Goal: Book appointment/travel/reservation

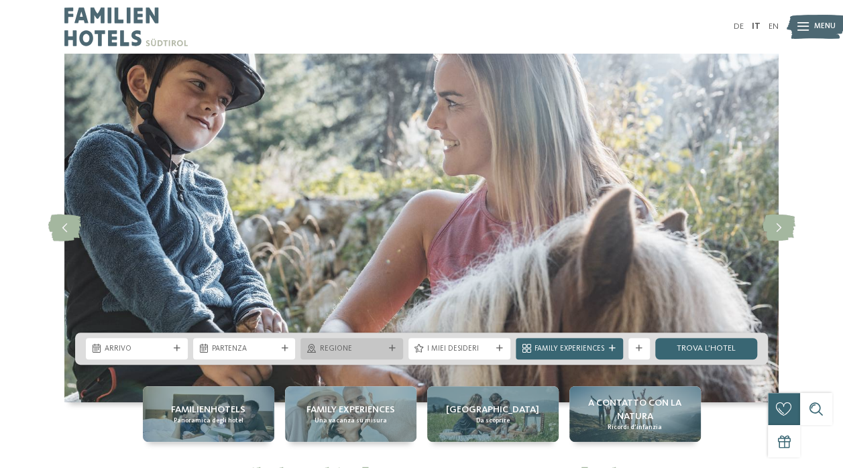
click at [347, 351] on span "Regione" at bounding box center [351, 349] width 64 height 11
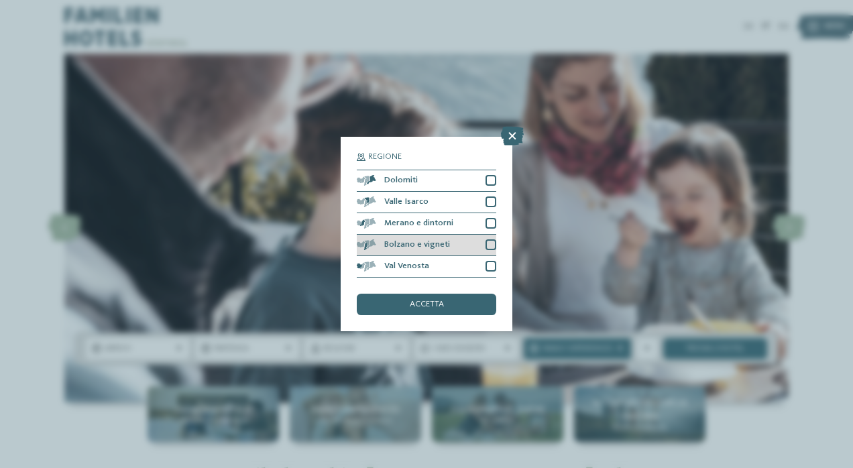
click at [492, 244] on div at bounding box center [490, 244] width 11 height 11
click at [444, 304] on div "accetta" at bounding box center [426, 304] width 139 height 21
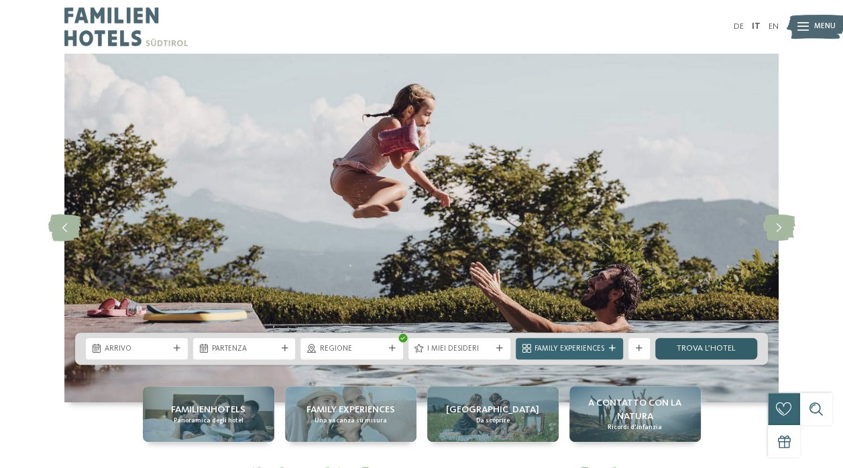
click at [691, 351] on link "trova l’hotel" at bounding box center [706, 348] width 102 height 21
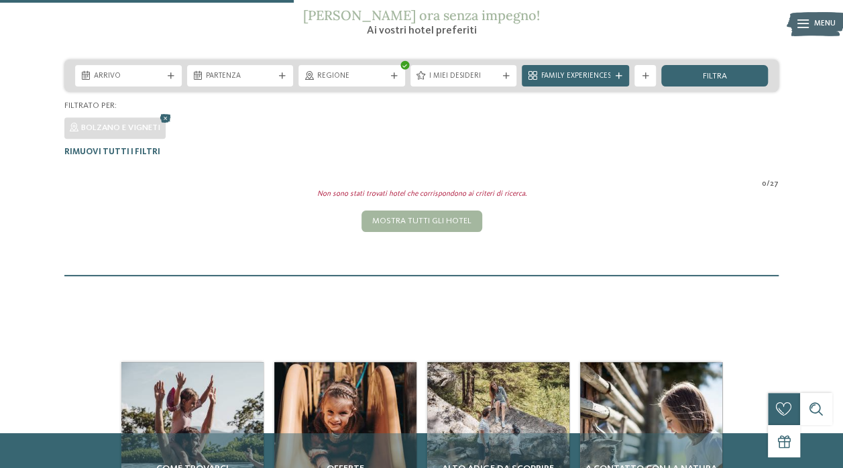
scroll to position [15, 0]
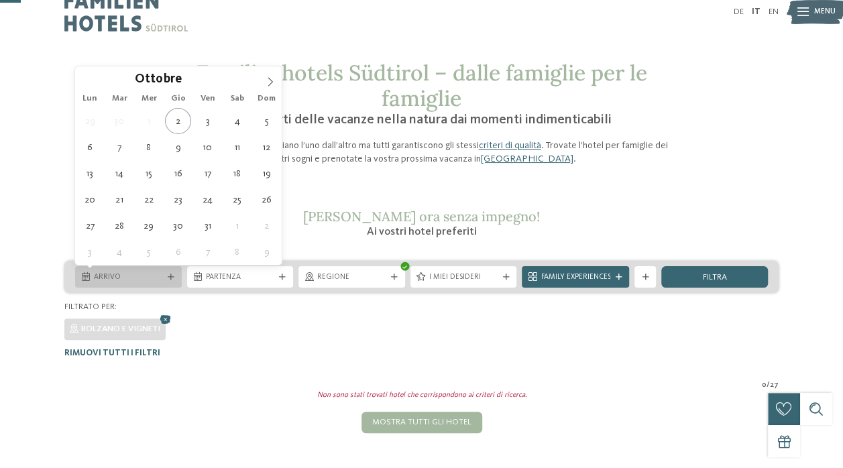
click at [173, 275] on icon at bounding box center [171, 277] width 7 height 7
click at [275, 80] on span at bounding box center [270, 77] width 23 height 23
click at [272, 80] on icon at bounding box center [270, 82] width 5 height 9
type div "[DATE]"
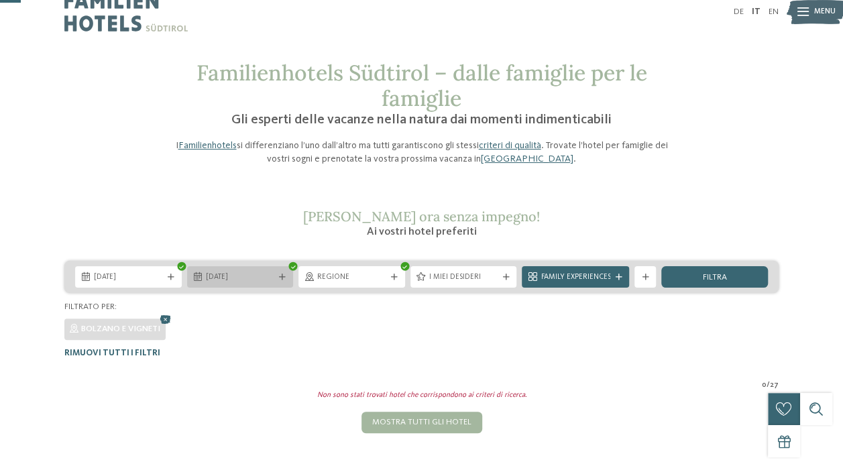
click at [284, 276] on icon at bounding box center [282, 277] width 7 height 7
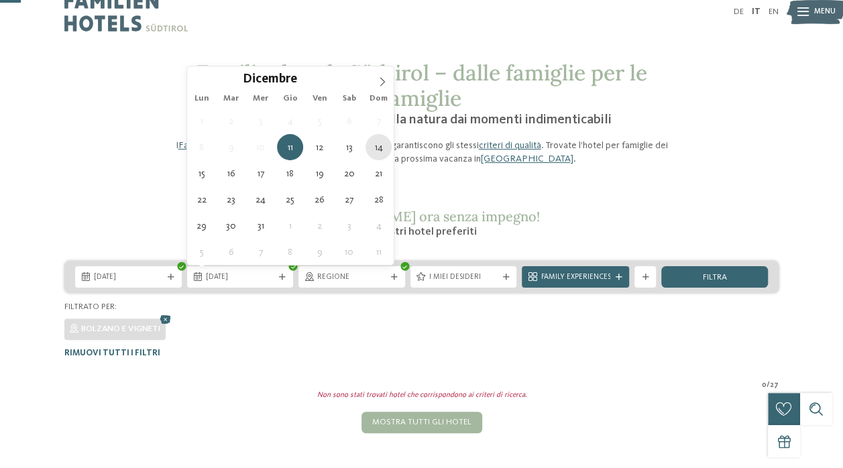
type div "[DATE]"
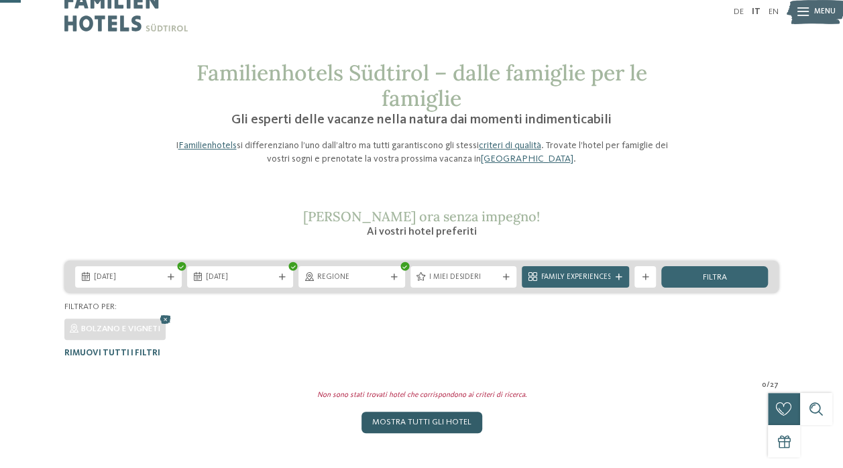
click at [455, 422] on div "Mostra tutti gli hotel" at bounding box center [421, 422] width 121 height 21
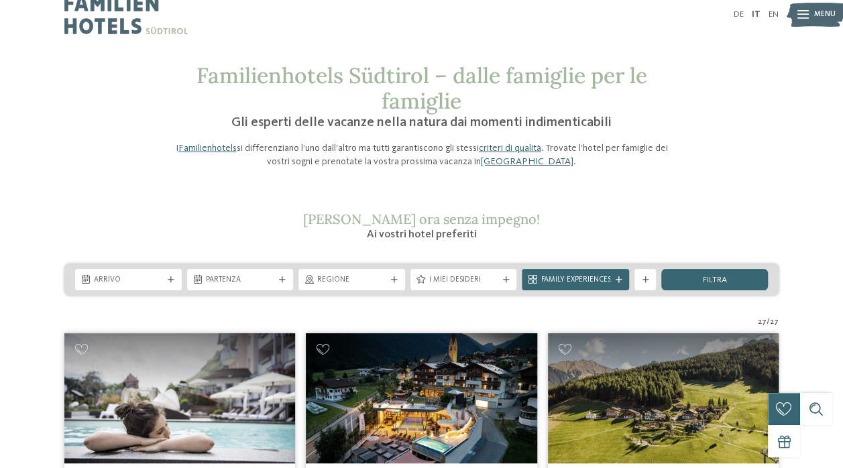
scroll to position [0, 0]
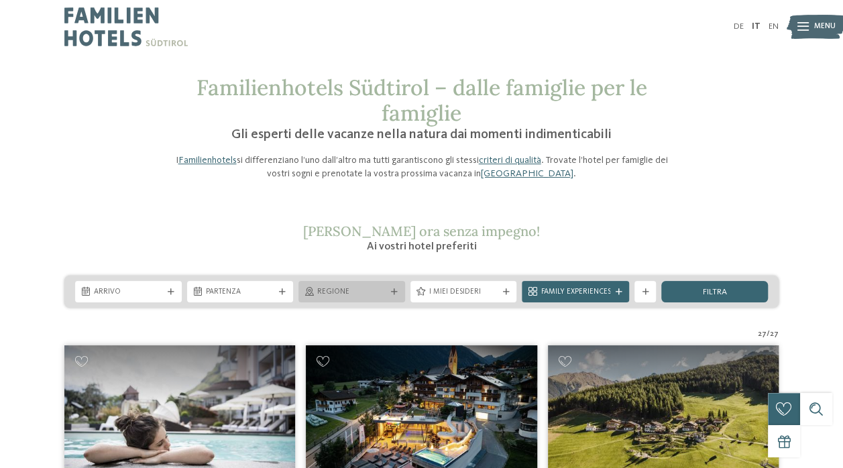
click at [382, 289] on span "Regione" at bounding box center [351, 292] width 69 height 11
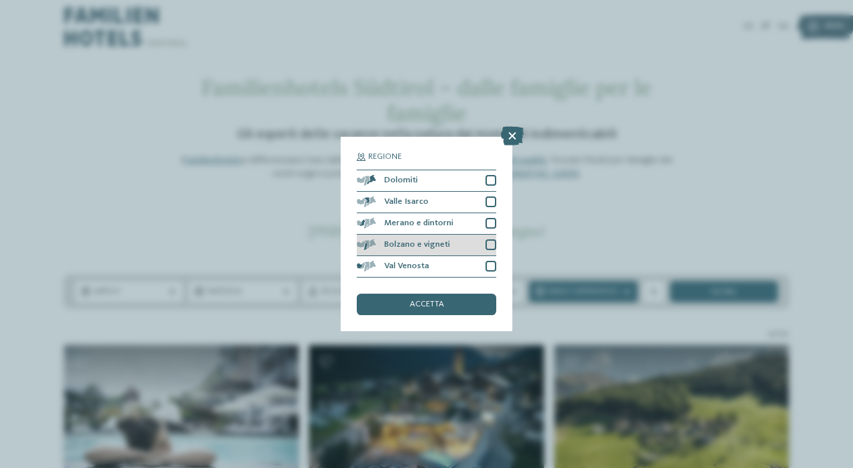
click at [489, 246] on div at bounding box center [490, 244] width 11 height 11
click at [436, 301] on span "accetta" at bounding box center [427, 304] width 34 height 9
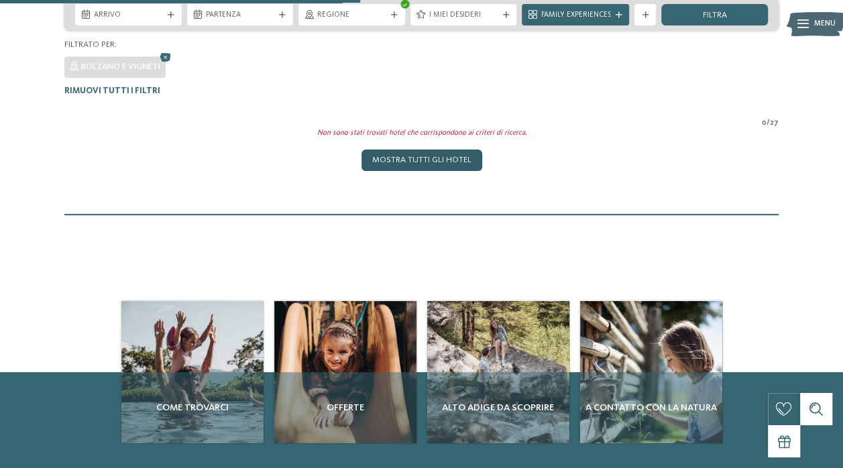
scroll to position [264, 0]
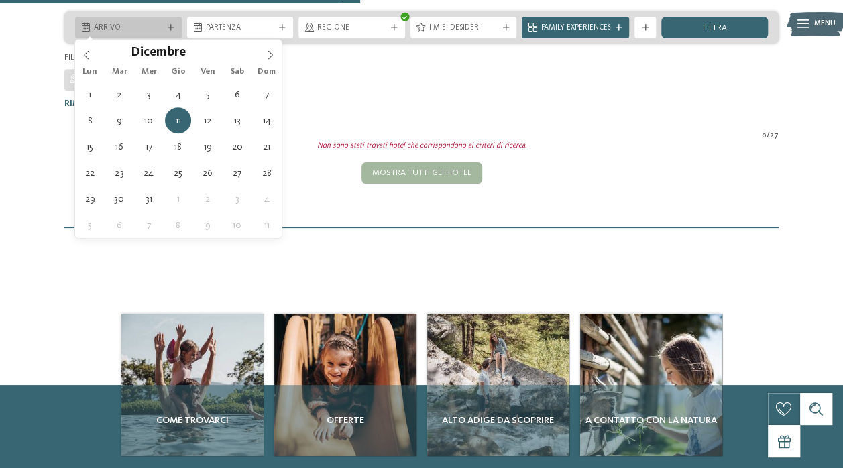
click at [175, 27] on div at bounding box center [171, 28] width 11 height 7
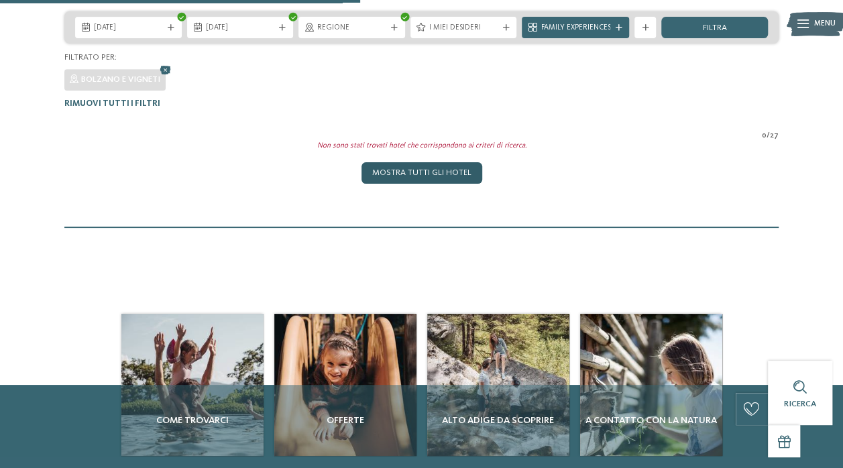
click at [416, 170] on div "Mostra tutti gli hotel" at bounding box center [421, 172] width 121 height 21
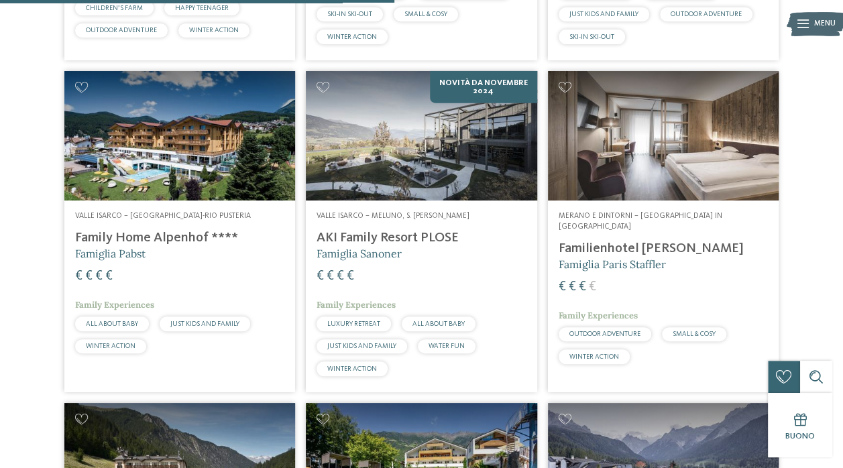
scroll to position [1607, 0]
